Goal: Information Seeking & Learning: Find specific fact

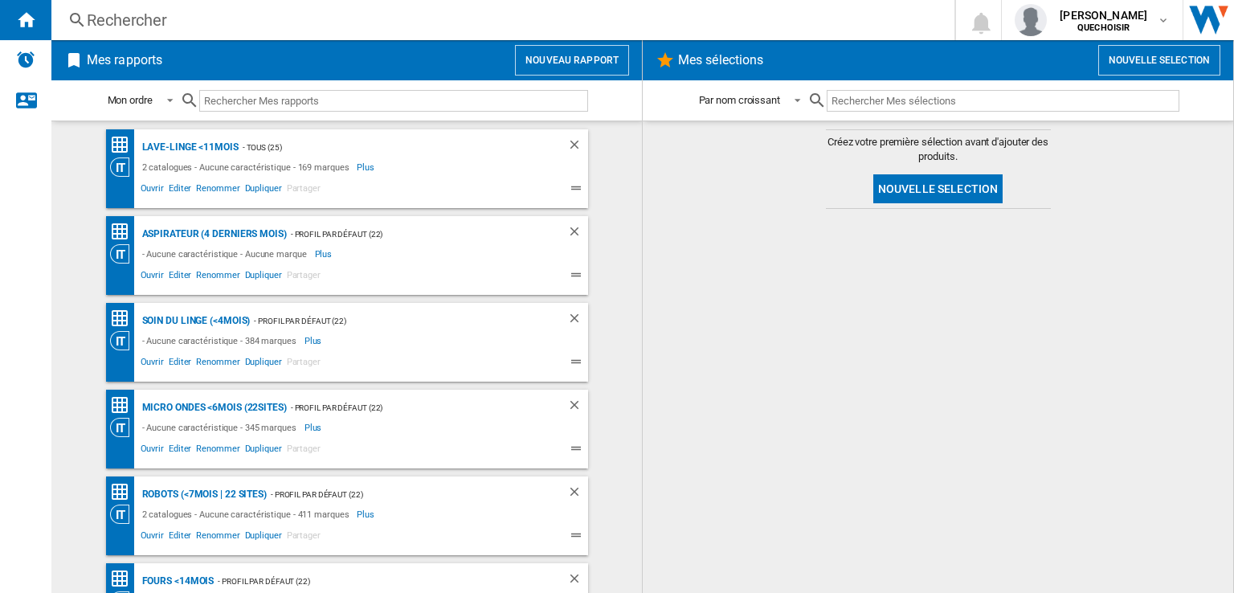
click at [238, 19] on div "Rechercher" at bounding box center [500, 20] width 826 height 22
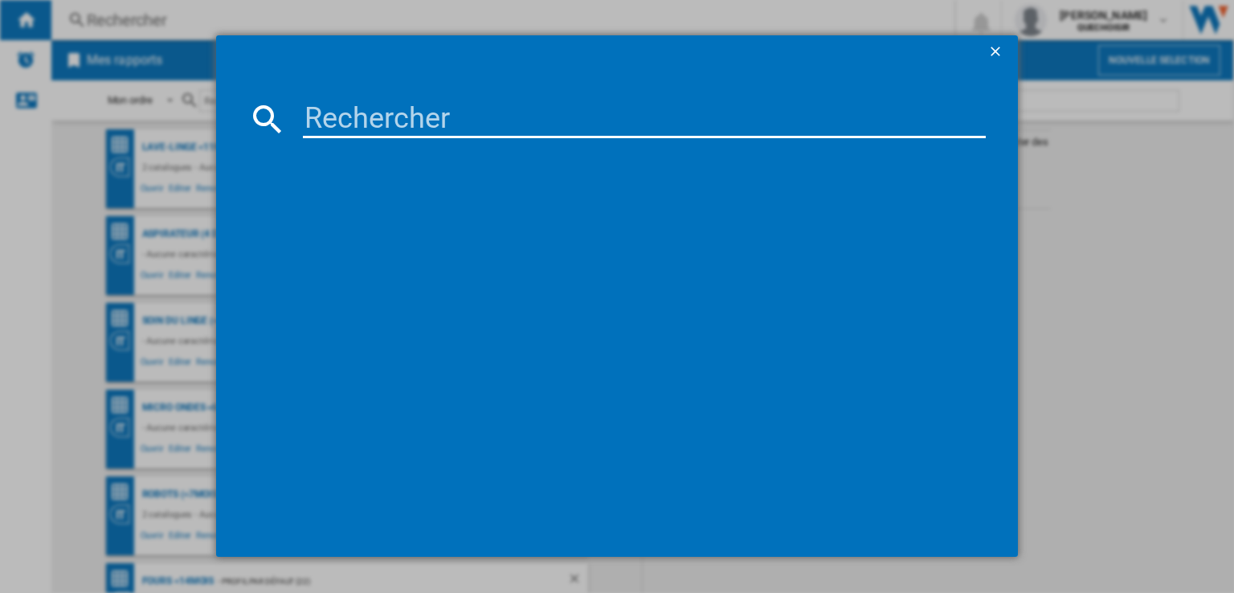
click at [354, 112] on input at bounding box center [644, 119] width 683 height 39
paste input "F84N15WHSB"
type input "F84N15WHS"
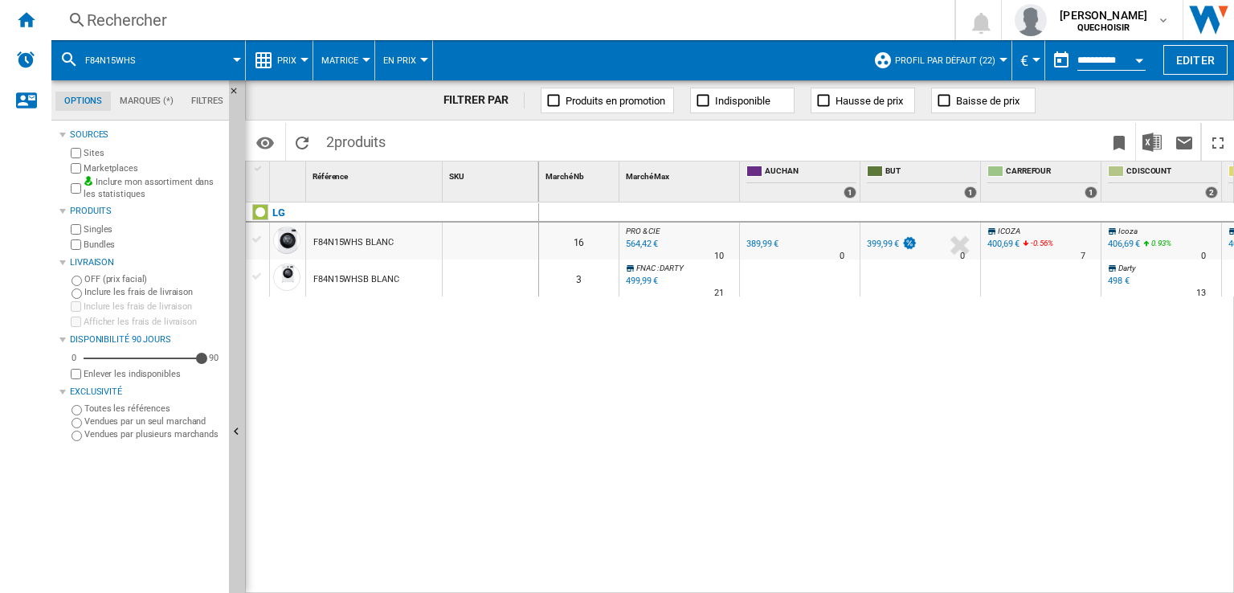
drag, startPoint x: 94, startPoint y: 161, endPoint x: 96, endPoint y: 183, distance: 21.8
click at [95, 162] on label "Marketplaces" at bounding box center [153, 168] width 139 height 12
click at [96, 247] on label "Bundles" at bounding box center [153, 245] width 139 height 12
click at [337, 63] on span "Matrice" at bounding box center [339, 60] width 37 height 10
click at [349, 142] on span "Classement" at bounding box center [358, 138] width 66 height 14
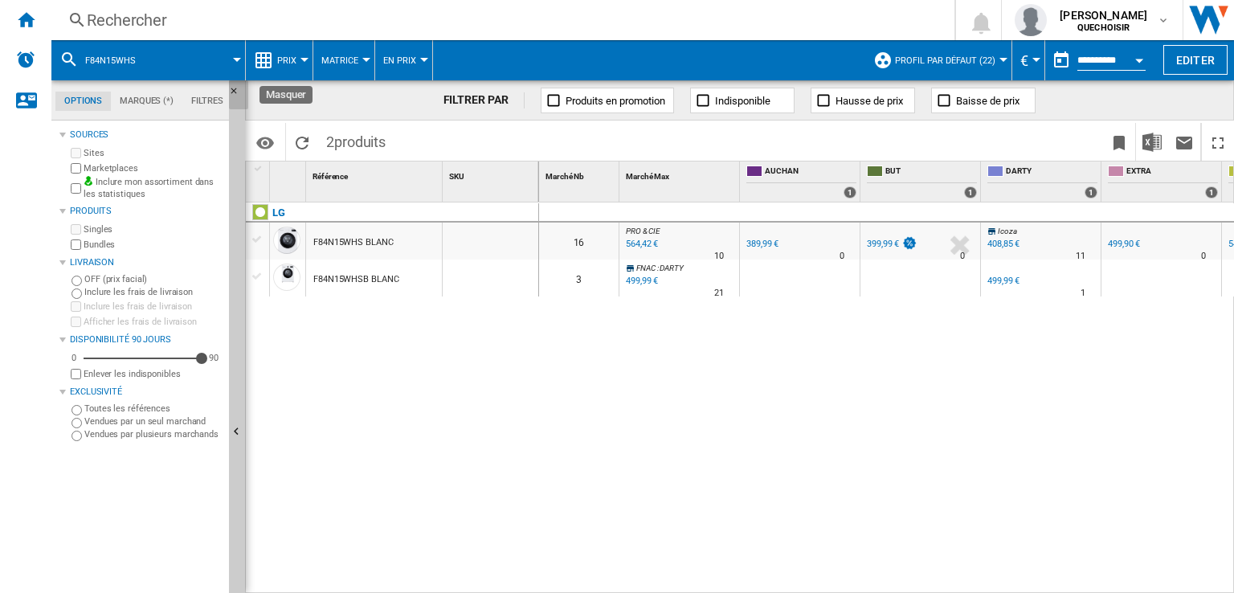
click at [231, 89] on ng-md-icon "Masquer" at bounding box center [238, 95] width 19 height 19
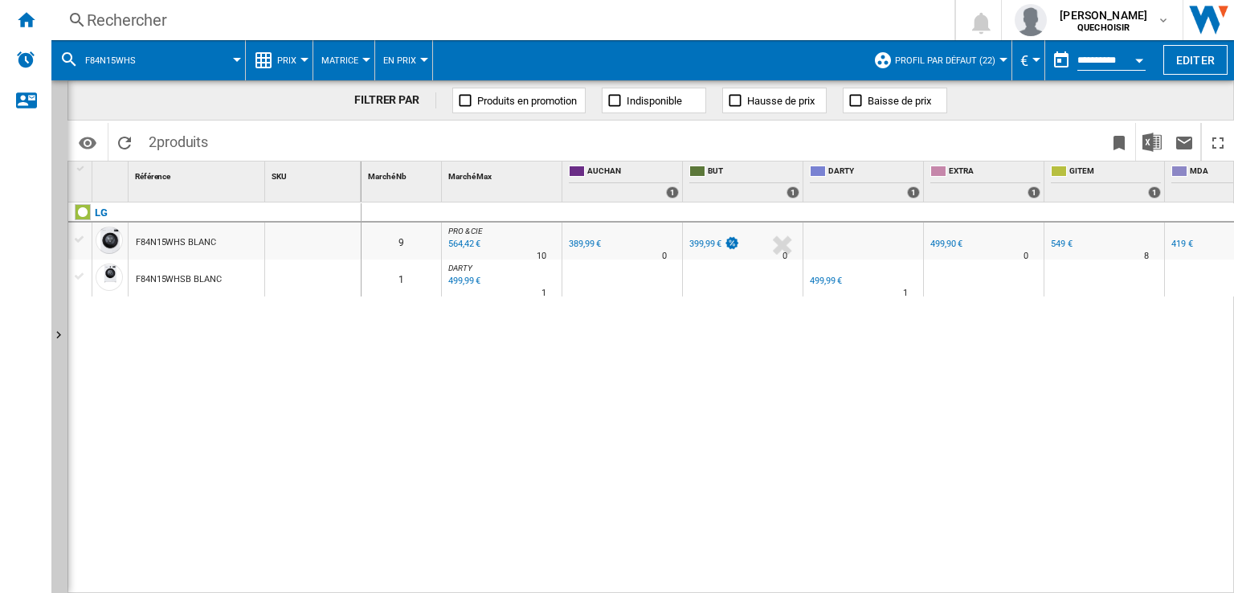
click at [167, 22] on div "Rechercher" at bounding box center [500, 20] width 826 height 22
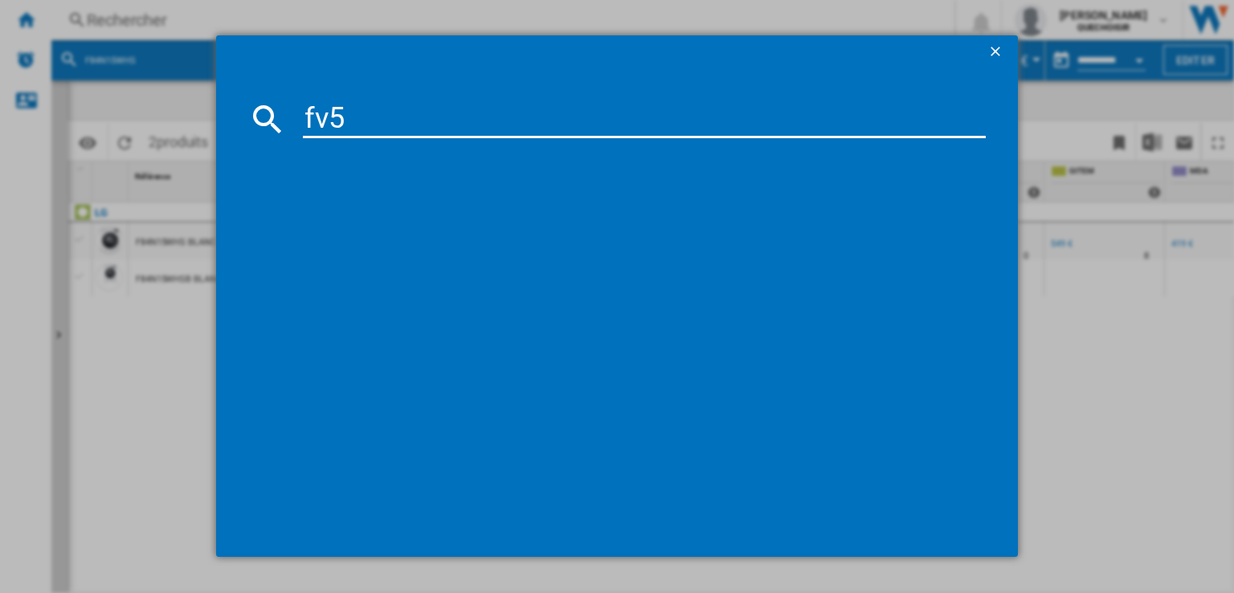
type input "fv57"
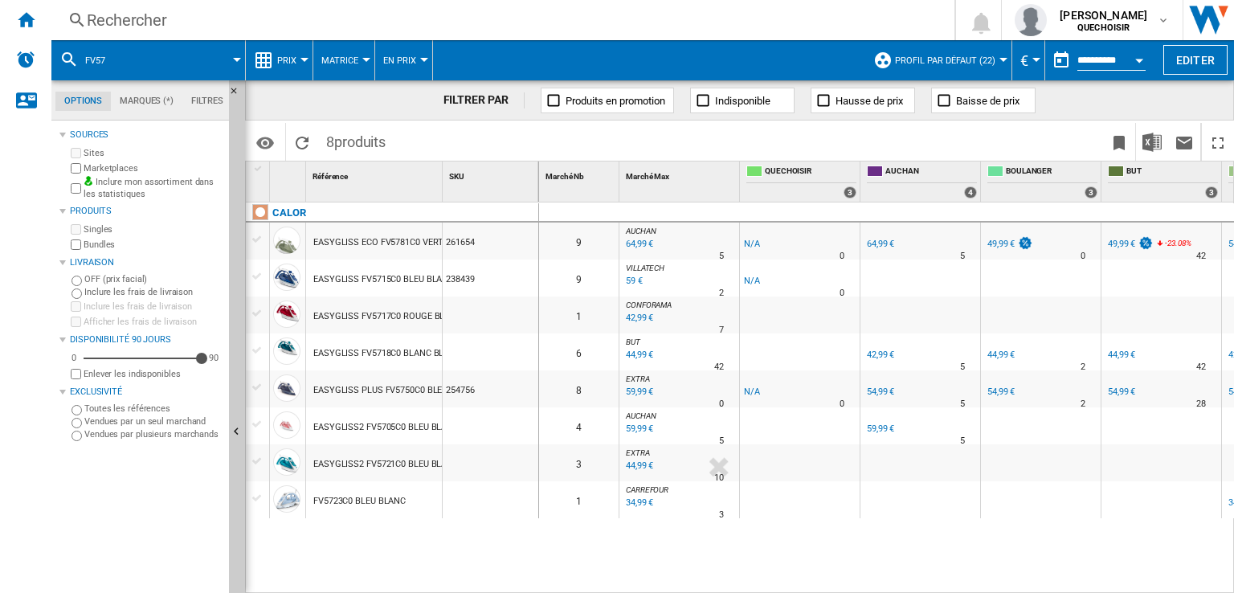
click at [408, 546] on div "CALOR EASYGLISS ECO FV5781C0 VERT 261654 EASYGLISS FV5715C0 BLEU BLANC 238439 E…" at bounding box center [392, 394] width 293 height 384
click at [347, 62] on span "Matrice" at bounding box center [339, 60] width 37 height 10
click at [349, 137] on span "Classement" at bounding box center [358, 138] width 66 height 14
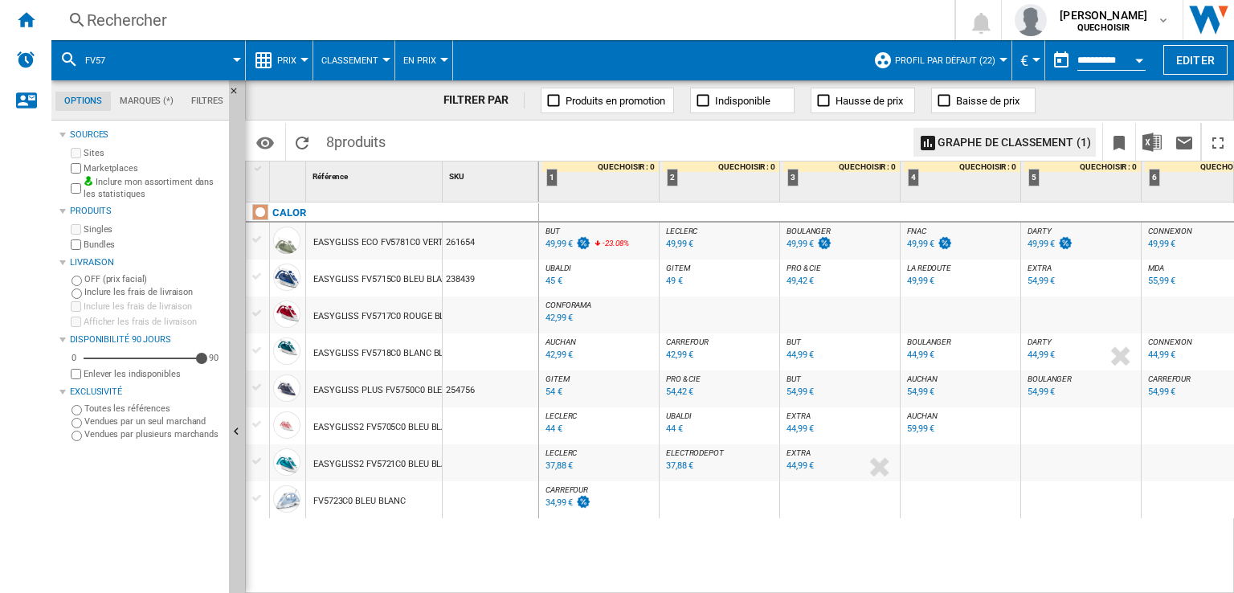
click at [555, 501] on div "34,99 €" at bounding box center [559, 502] width 27 height 10
